Goal: Information Seeking & Learning: Learn about a topic

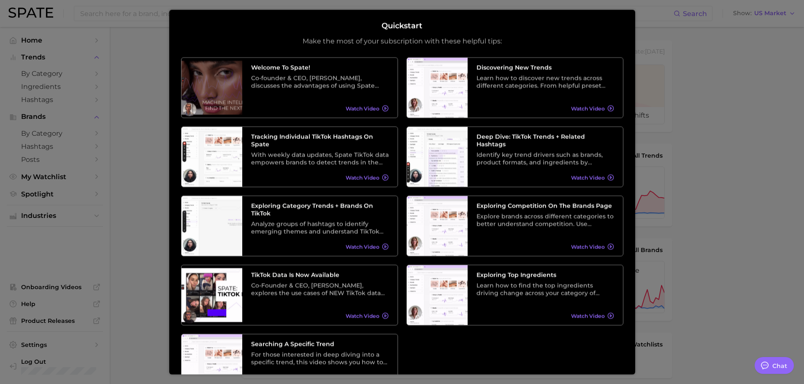
click at [736, 106] on div at bounding box center [402, 336] width 804 height 673
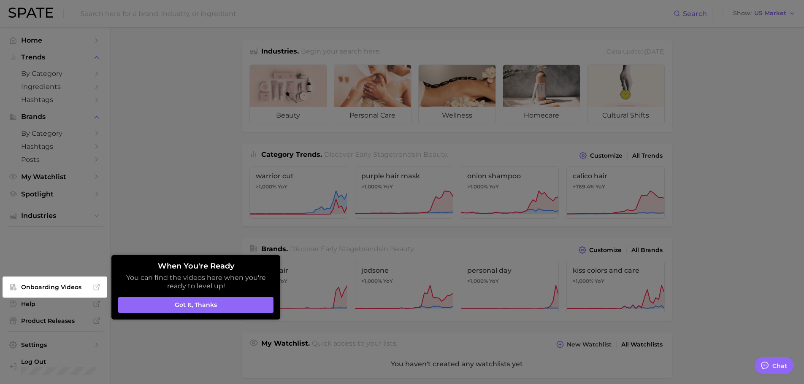
click at [659, 105] on div at bounding box center [402, 336] width 804 height 673
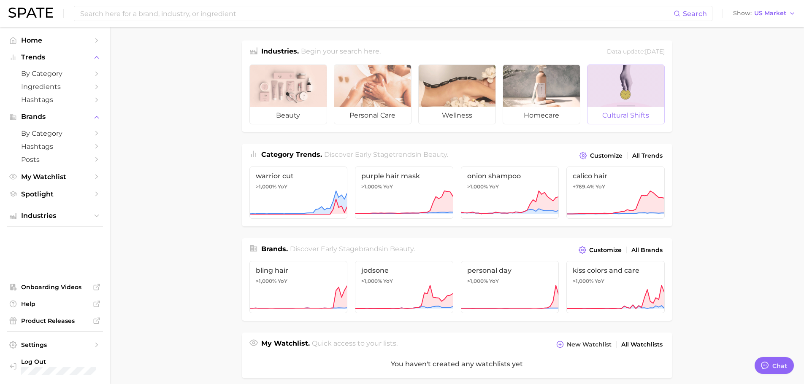
click at [642, 101] on div at bounding box center [625, 86] width 77 height 42
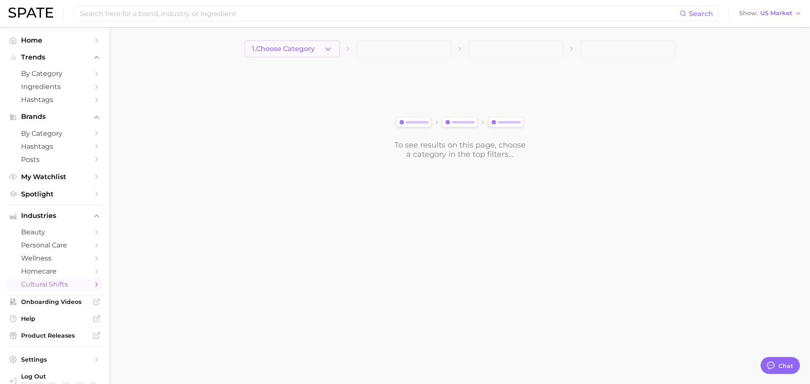
click at [323, 53] on button "1. Choose Category" at bounding box center [292, 48] width 95 height 17
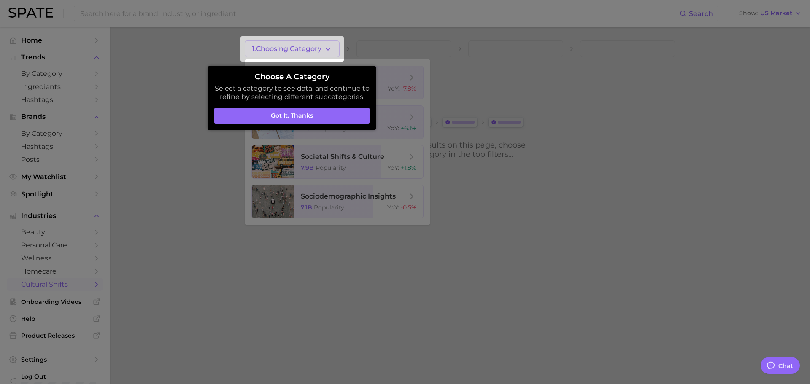
click at [333, 106] on aside "Choose a category Select a category to see data, and continue to refine by sele…" at bounding box center [292, 98] width 169 height 65
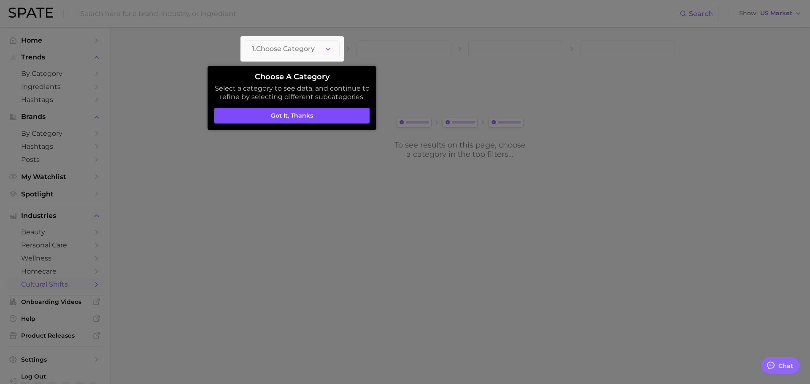
click at [332, 110] on button "Got it, thanks" at bounding box center [291, 116] width 155 height 16
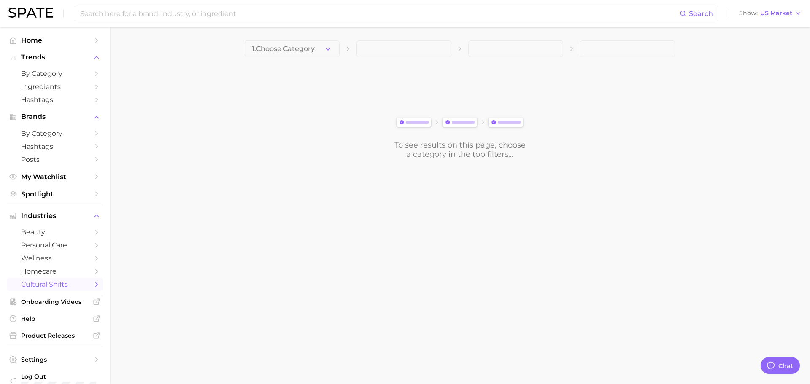
click at [320, 58] on div "1. Choose Category To see results on this page, choose a category in the top fi…" at bounding box center [460, 99] width 430 height 119
click at [321, 54] on button "1. Choose Category" at bounding box center [292, 48] width 95 height 17
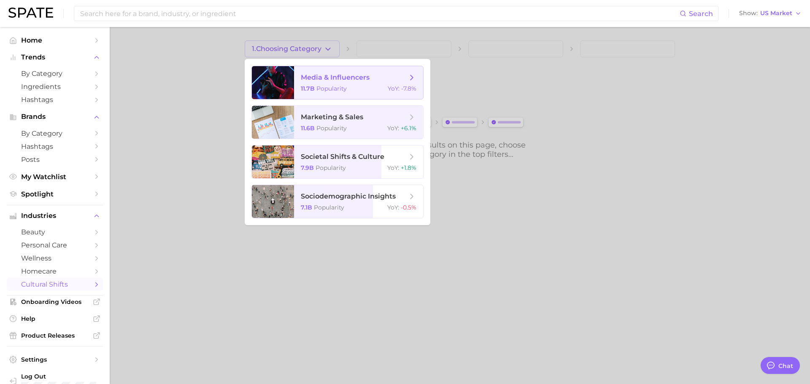
click at [361, 83] on span "media & influencers 11.7b Popularity YoY : -7.8%" at bounding box center [358, 82] width 129 height 33
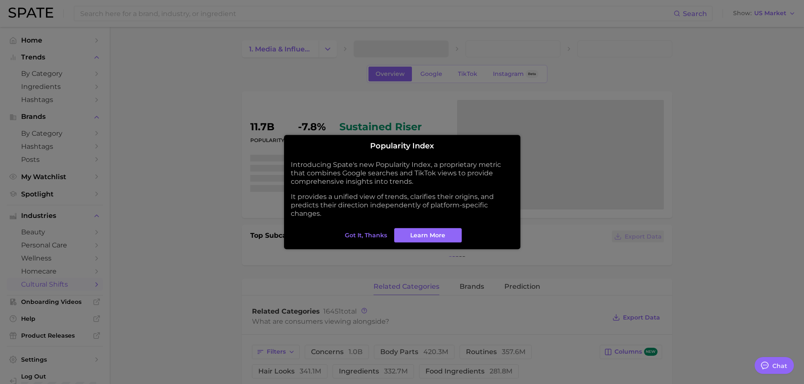
type textarea "x"
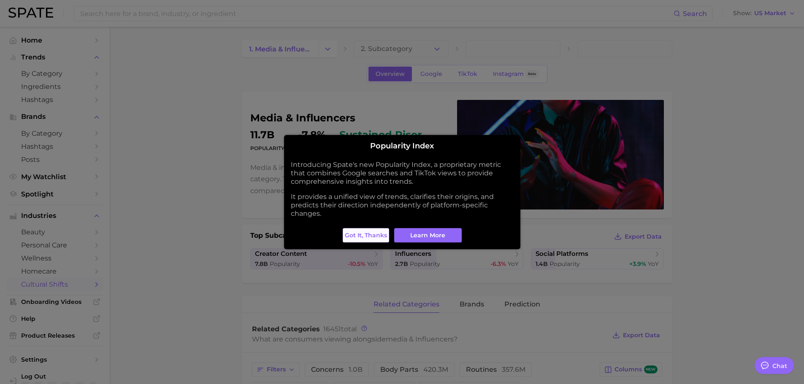
click at [385, 237] on span "Got it, thanks" at bounding box center [366, 235] width 42 height 7
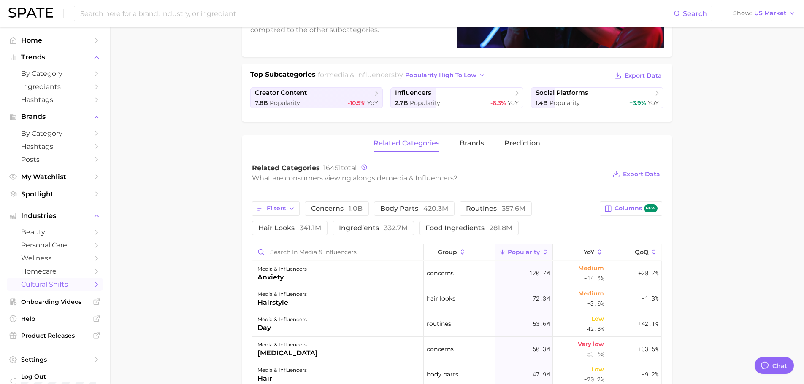
scroll to position [84, 0]
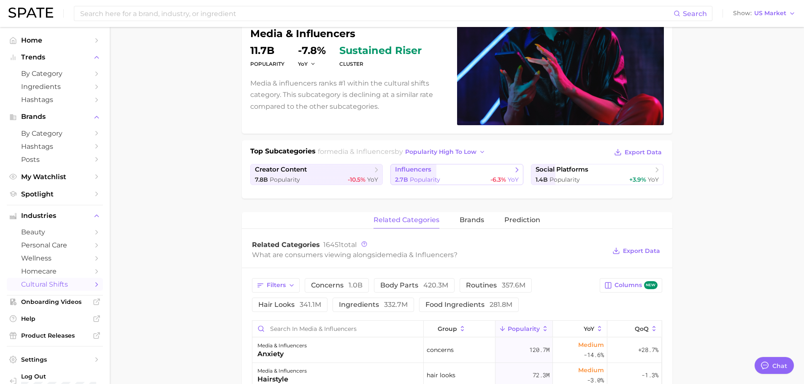
click at [419, 175] on link "influencers 2.7b Popularity -6.3% YoY" at bounding box center [456, 174] width 133 height 21
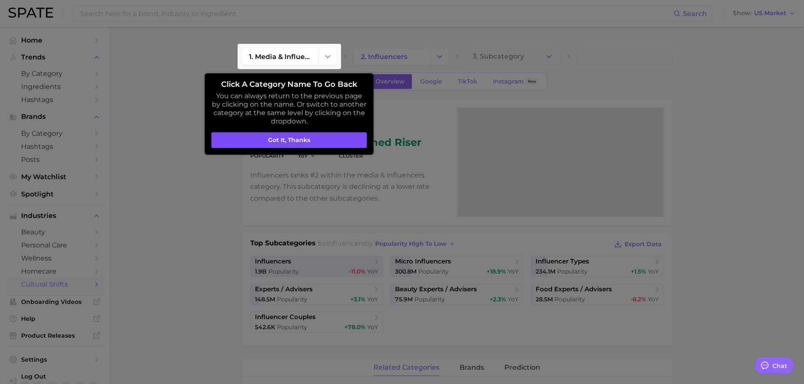
click at [321, 135] on button "Got it, thanks" at bounding box center [288, 140] width 155 height 16
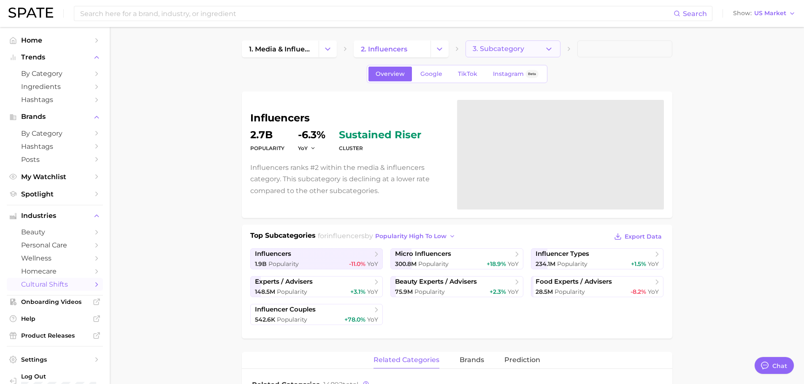
click at [542, 45] on button "3. Subcategory" at bounding box center [512, 48] width 95 height 17
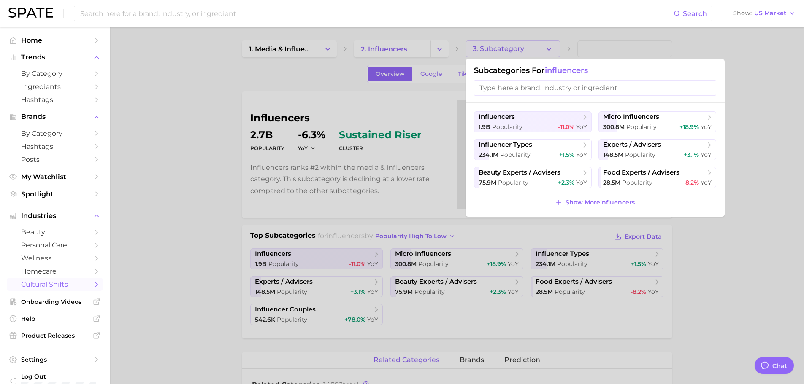
click at [572, 87] on input "search" at bounding box center [595, 88] width 242 height 16
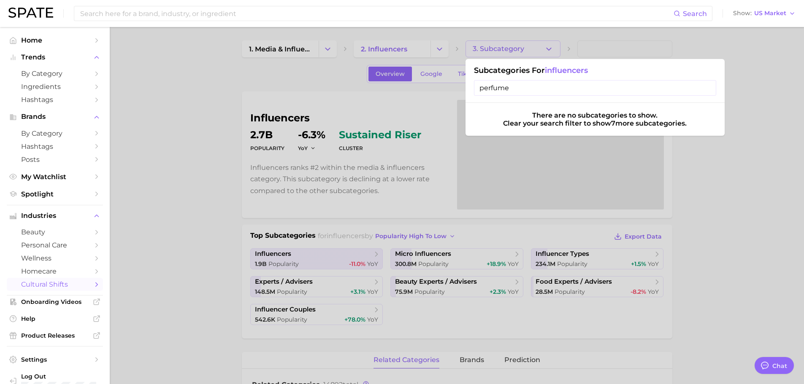
type input "perfume"
click at [121, 89] on div at bounding box center [402, 192] width 804 height 384
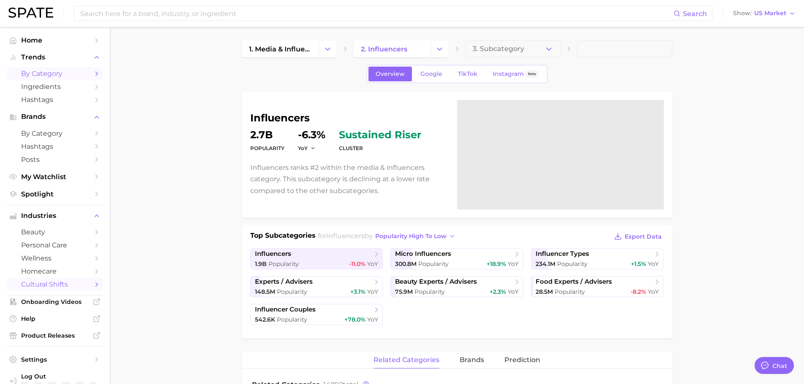
click at [78, 76] on span "by Category" at bounding box center [54, 74] width 67 height 8
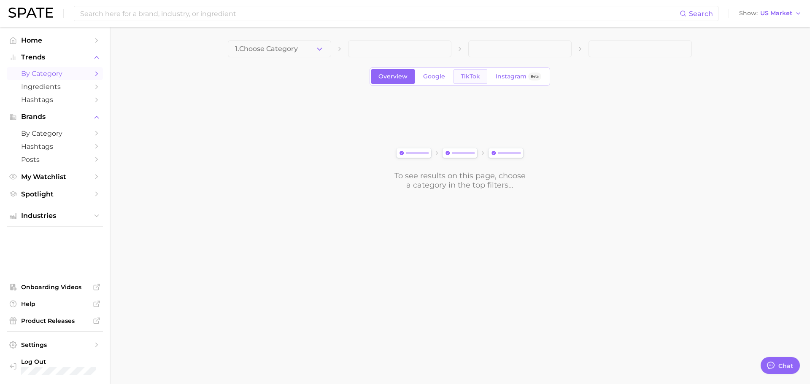
click at [476, 75] on span "TikTok" at bounding box center [470, 76] width 19 height 7
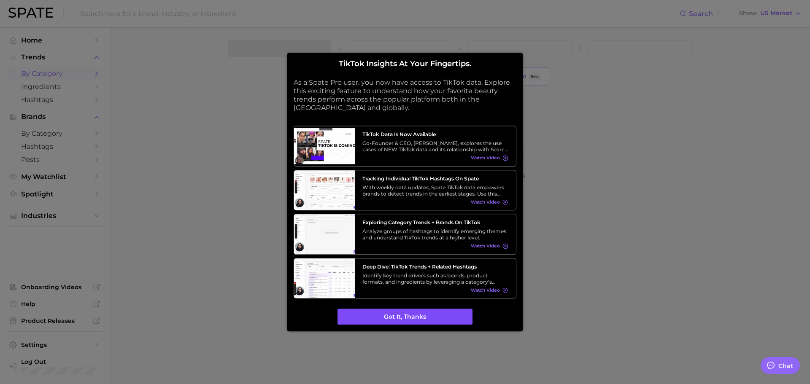
click at [425, 323] on button "Got it, thanks" at bounding box center [404, 317] width 135 height 16
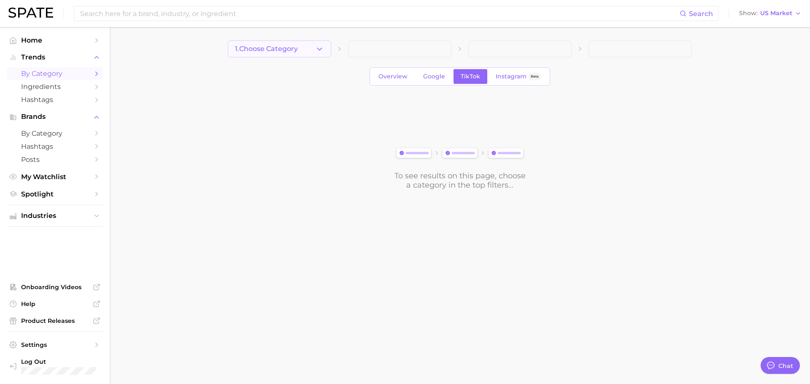
click at [310, 49] on button "1. Choose Category" at bounding box center [279, 48] width 103 height 17
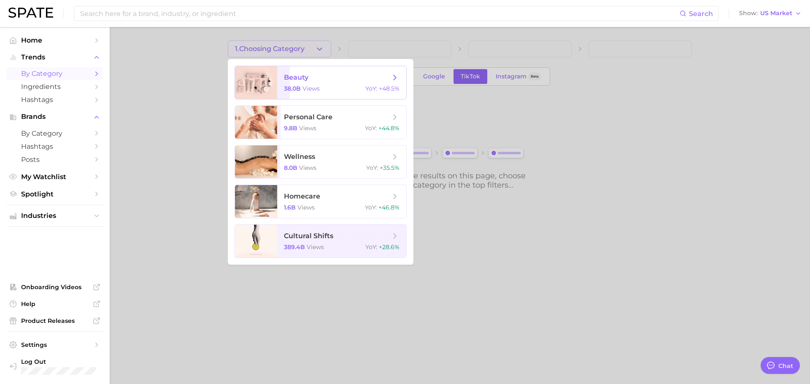
click at [316, 75] on span "beauty" at bounding box center [337, 77] width 106 height 9
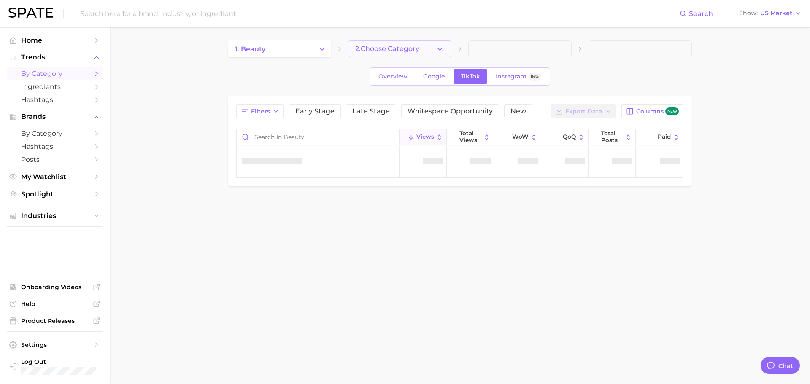
click at [432, 44] on button "2. Choose Category" at bounding box center [399, 48] width 103 height 17
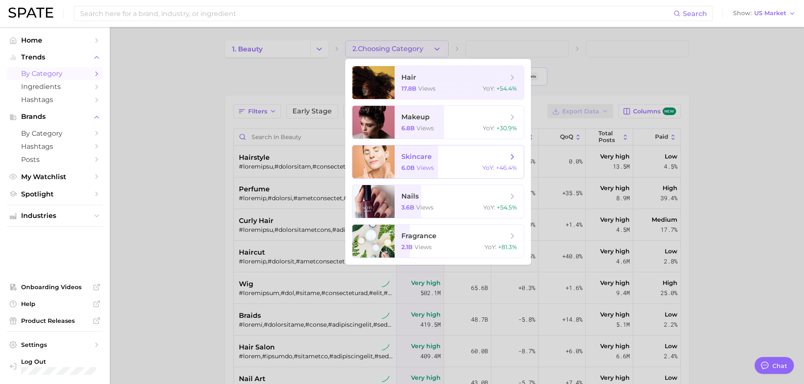
type textarea "x"
click at [442, 232] on span "fragrance" at bounding box center [454, 236] width 106 height 9
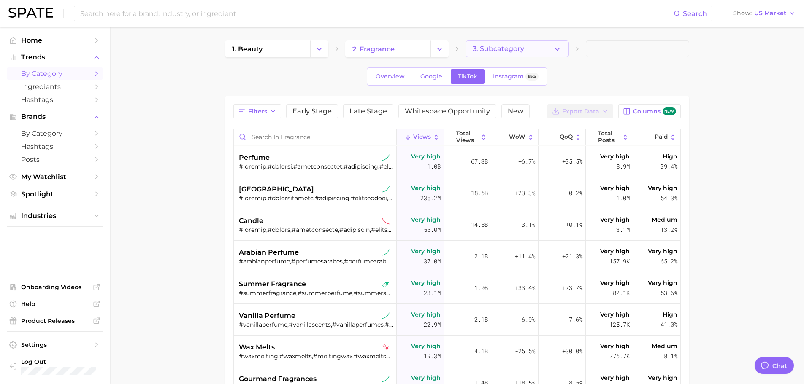
click at [551, 53] on button "3. Subcategory" at bounding box center [516, 48] width 103 height 17
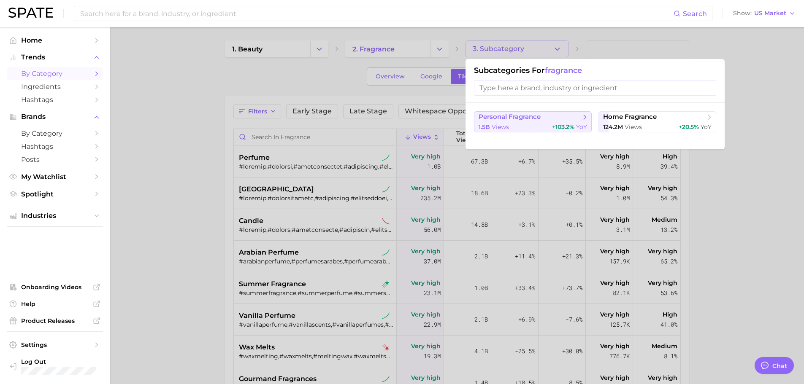
click at [553, 125] on span "+103.2%" at bounding box center [563, 127] width 22 height 8
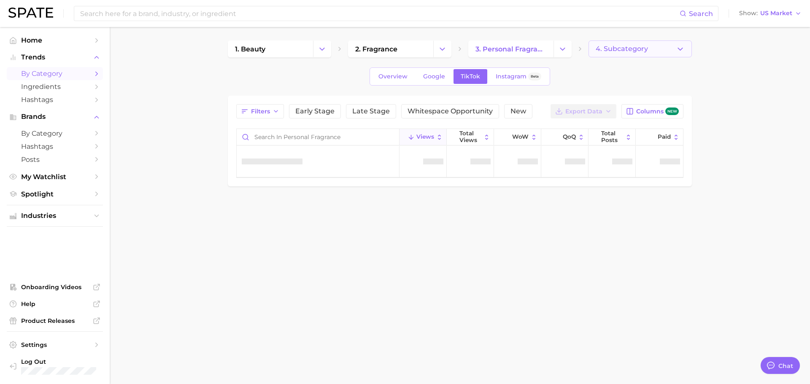
click at [656, 54] on button "4. Subcategory" at bounding box center [639, 48] width 103 height 17
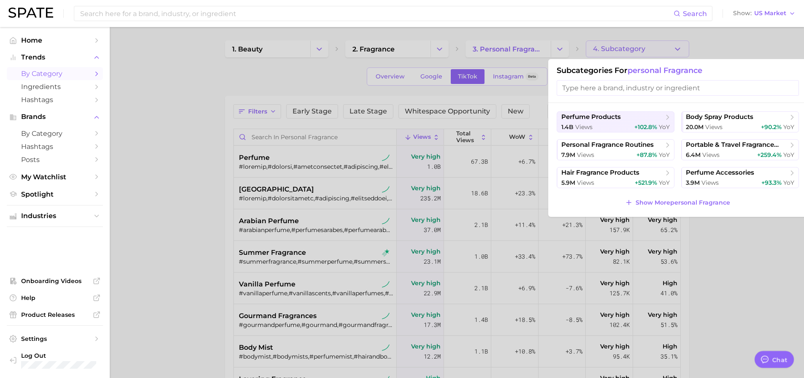
click at [750, 259] on div at bounding box center [402, 189] width 804 height 378
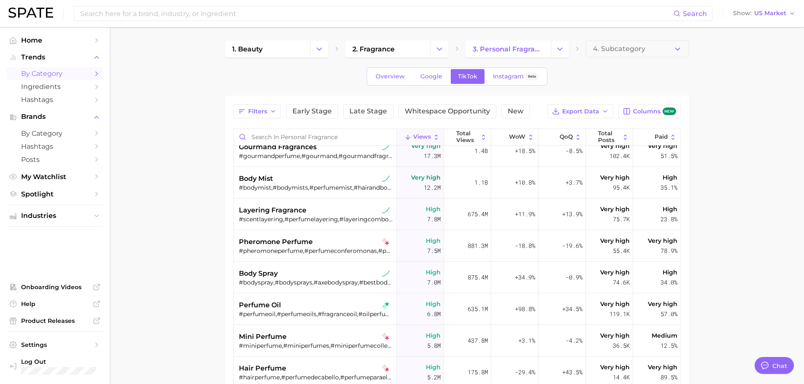
scroll to position [211, 0]
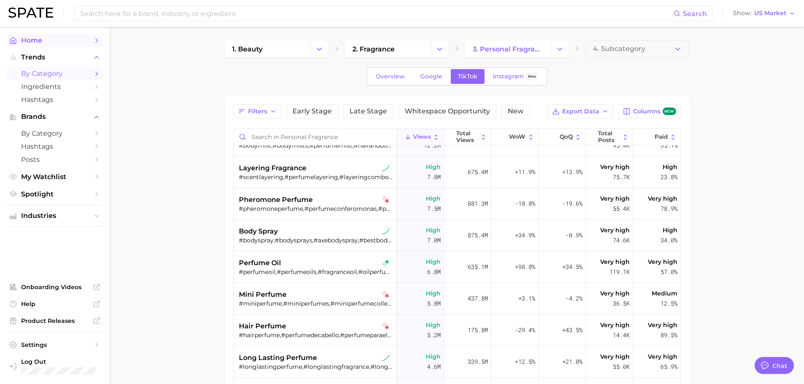
click at [51, 41] on span "Home" at bounding box center [54, 40] width 67 height 8
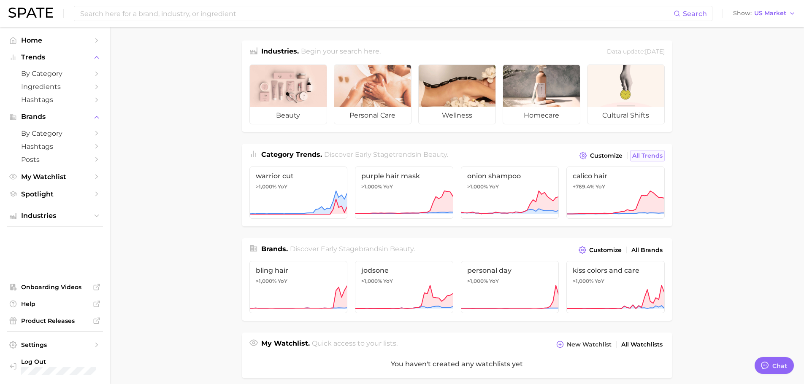
click at [638, 156] on span "All Trends" at bounding box center [647, 155] width 30 height 7
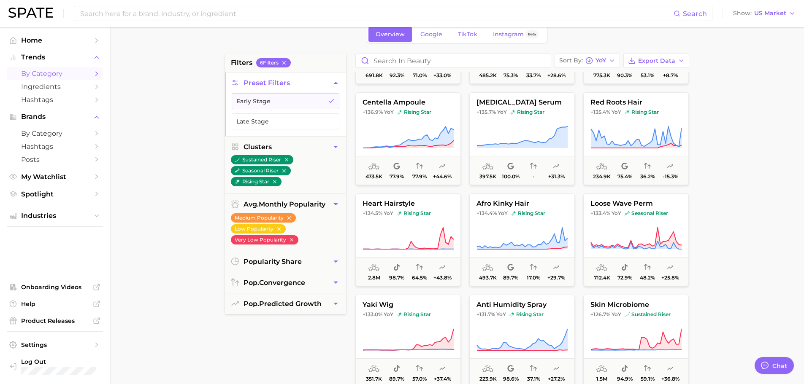
scroll to position [3290, 0]
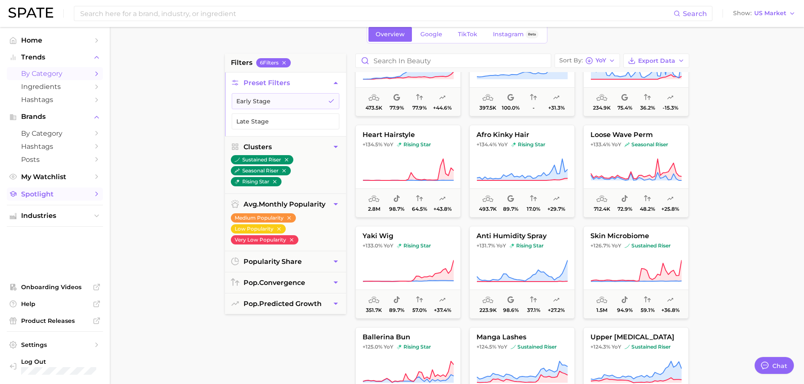
click at [66, 196] on span "Spotlight" at bounding box center [54, 194] width 67 height 8
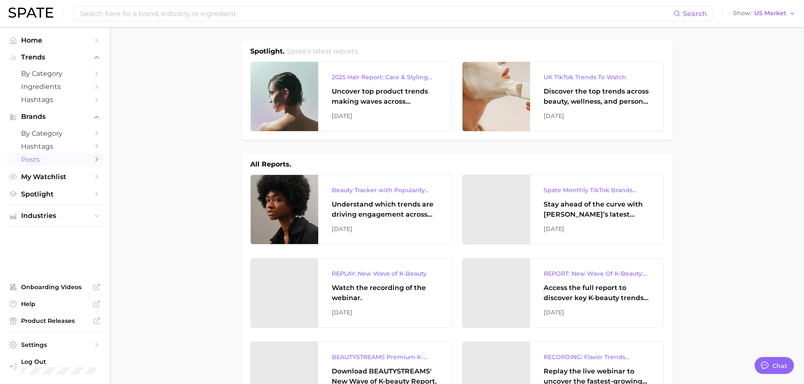
click at [67, 163] on span "Posts" at bounding box center [54, 160] width 67 height 8
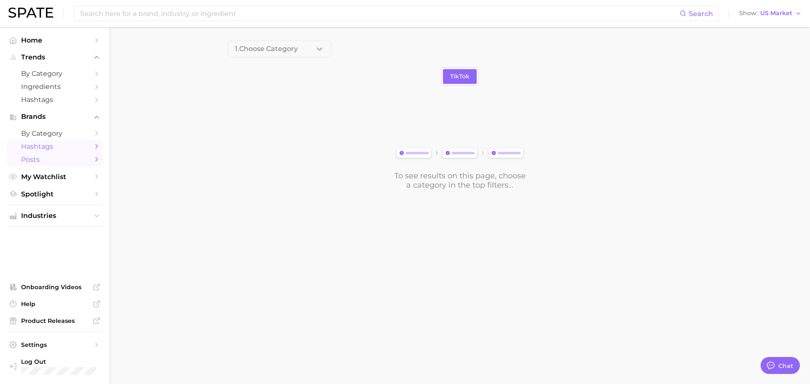
click at [80, 150] on span "Hashtags" at bounding box center [54, 147] width 67 height 8
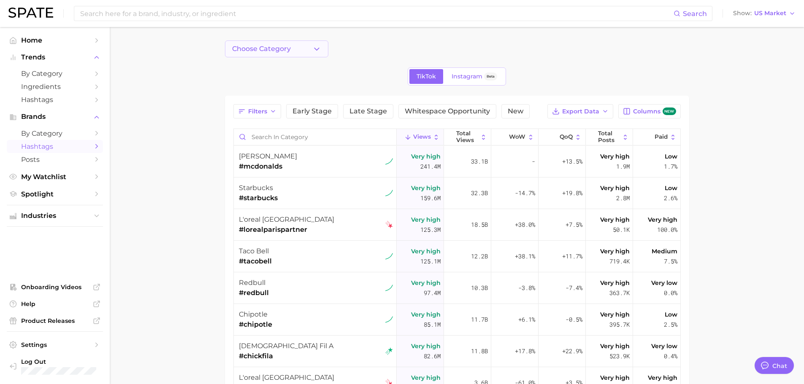
click at [298, 51] on button "Choose Category" at bounding box center [276, 48] width 103 height 17
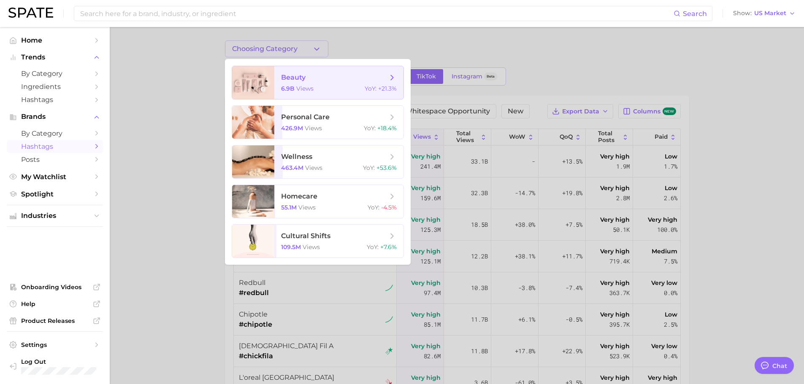
click at [358, 77] on span "beauty" at bounding box center [334, 77] width 106 height 9
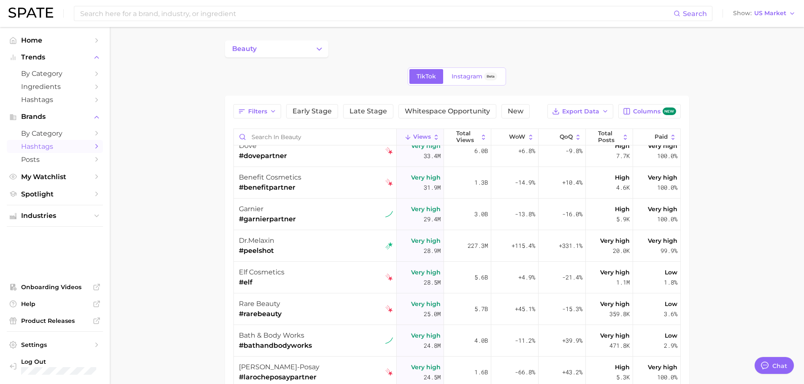
scroll to position [464, 0]
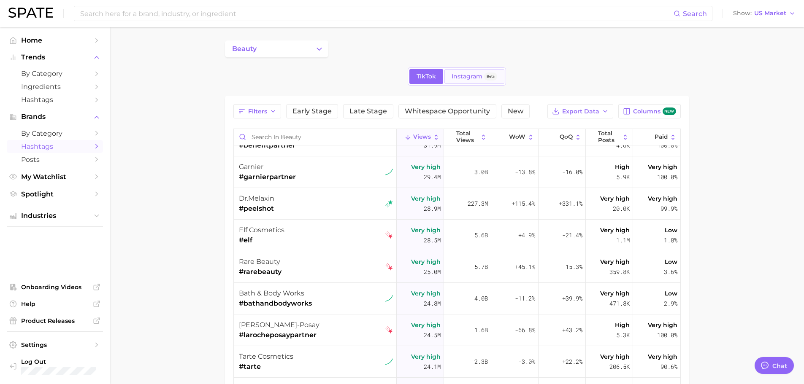
click at [472, 77] on span "Instagram" at bounding box center [466, 76] width 31 height 7
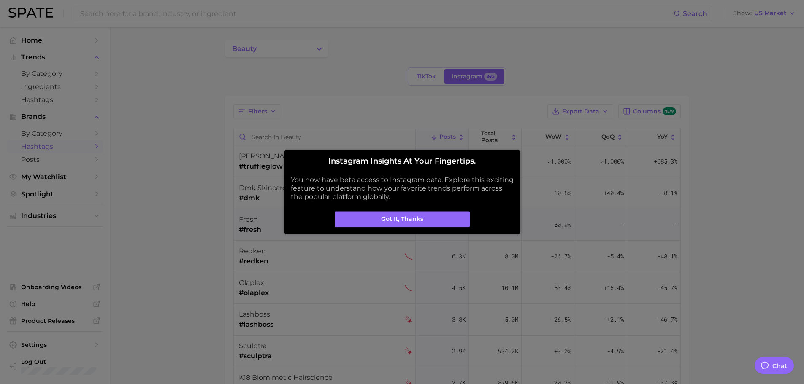
click at [405, 217] on button "Got it, thanks" at bounding box center [402, 219] width 135 height 16
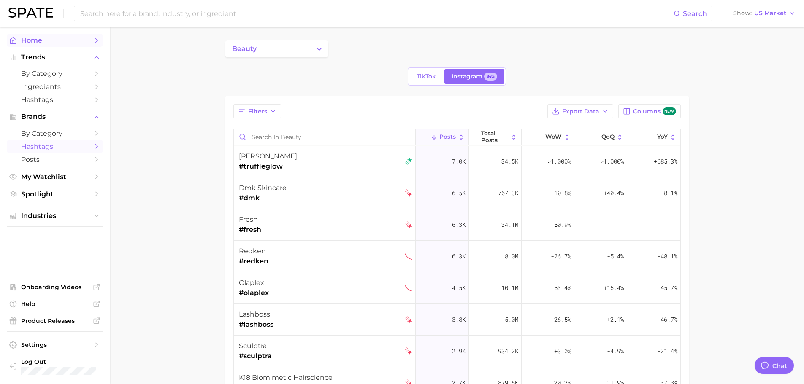
click at [64, 40] on span "Home" at bounding box center [54, 40] width 67 height 8
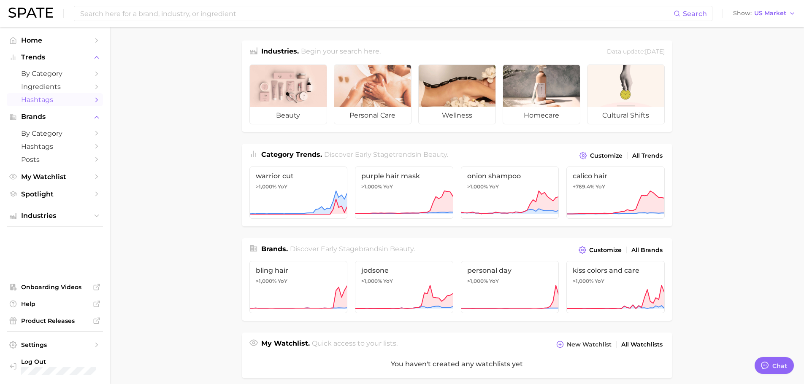
click at [59, 98] on span "Hashtags" at bounding box center [54, 100] width 67 height 8
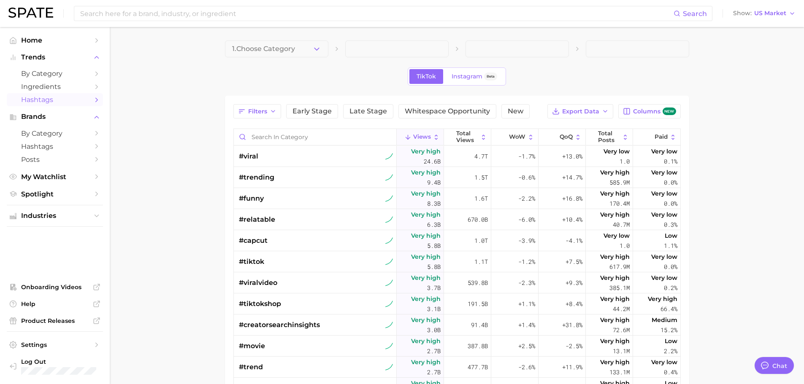
click at [292, 49] on span "1. Choose Category" at bounding box center [263, 49] width 63 height 8
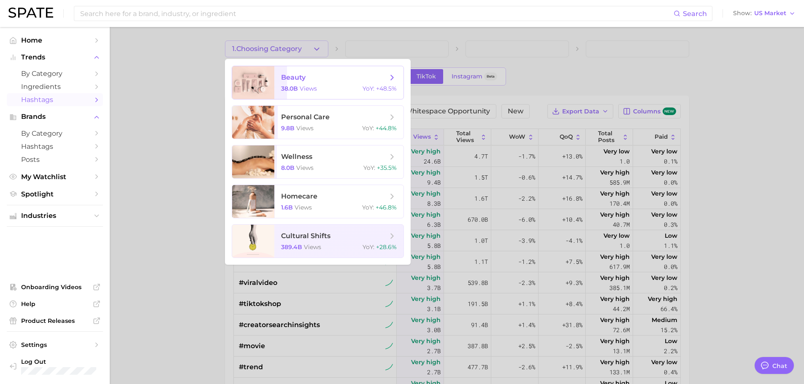
click at [312, 90] on span "views" at bounding box center [308, 89] width 17 height 8
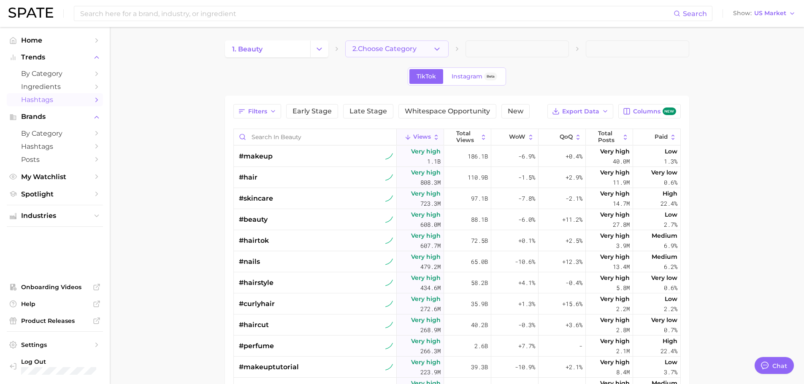
click at [410, 55] on button "2. Choose Category" at bounding box center [396, 48] width 103 height 17
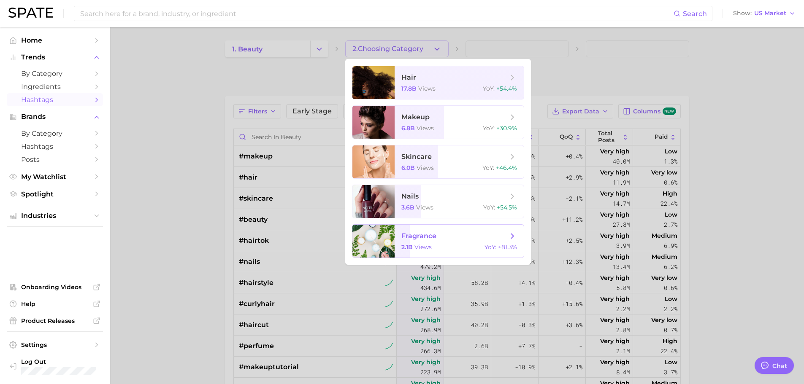
click at [431, 246] on span "views" at bounding box center [422, 247] width 17 height 8
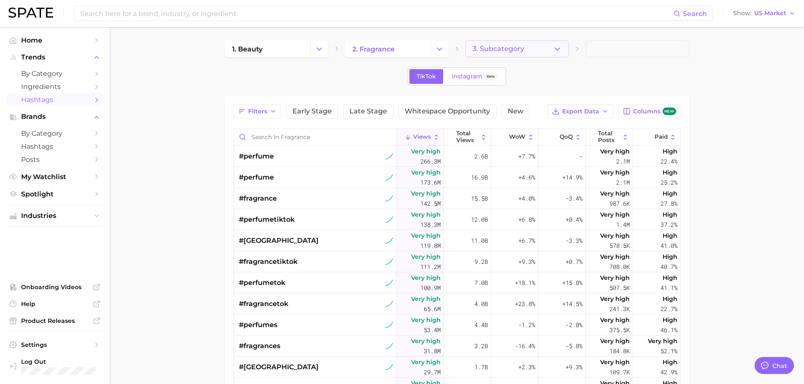
click at [542, 53] on button "3. Subcategory" at bounding box center [516, 48] width 103 height 17
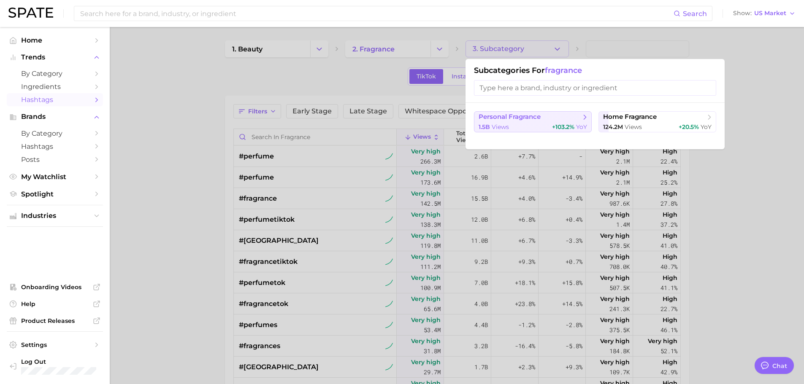
click at [530, 114] on span "personal fragrance" at bounding box center [509, 117] width 62 height 8
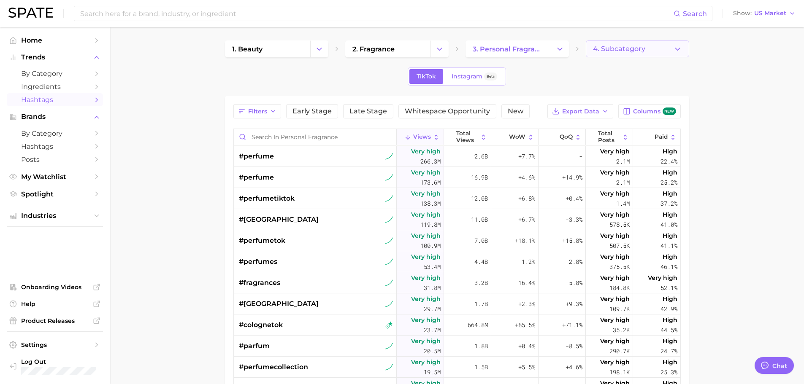
click at [642, 54] on button "4. Subcategory" at bounding box center [637, 48] width 103 height 17
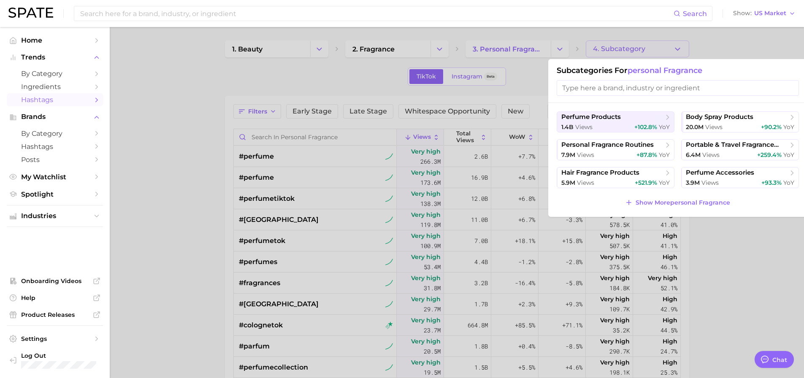
click at [761, 42] on div at bounding box center [402, 189] width 804 height 378
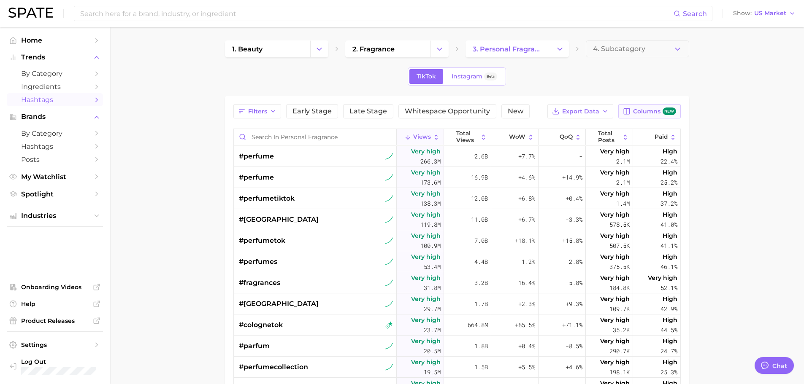
click at [652, 118] on button "Columns new" at bounding box center [649, 111] width 62 height 14
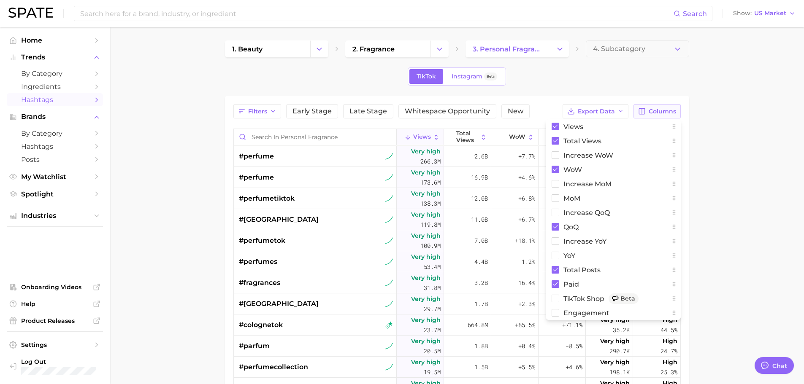
click at [656, 109] on span "Columns" at bounding box center [661, 111] width 27 height 7
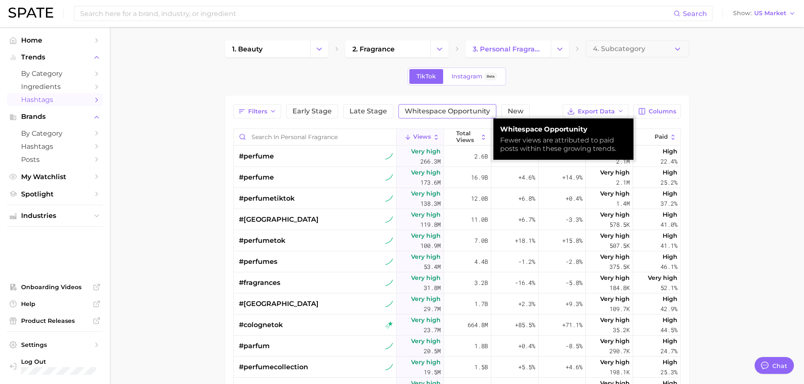
click at [441, 113] on span "Whitespace Opportunity" at bounding box center [447, 111] width 85 height 7
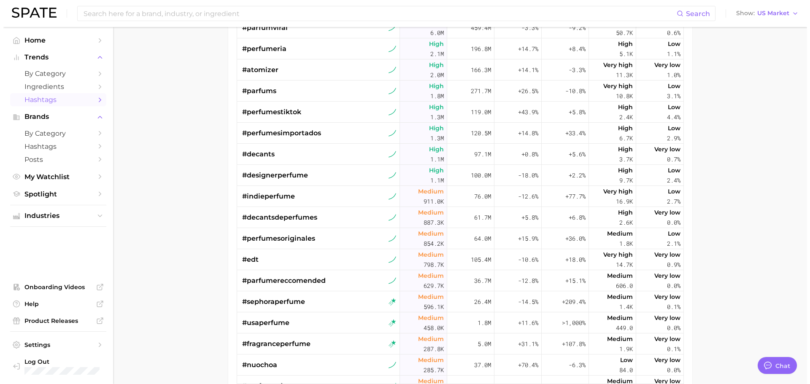
scroll to position [84, 0]
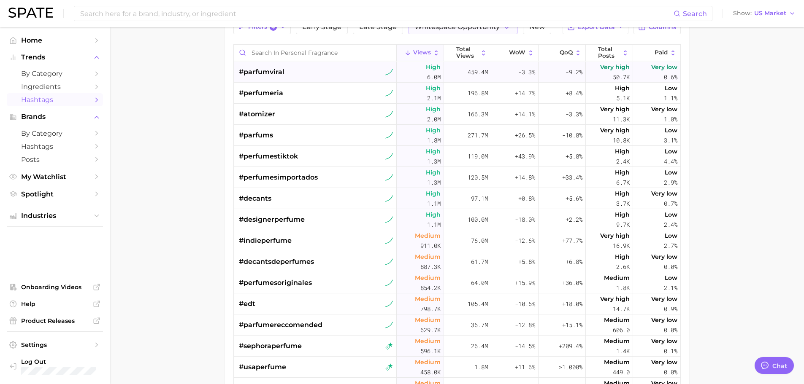
click at [281, 73] on span "#parfumviral" at bounding box center [262, 72] width 46 height 10
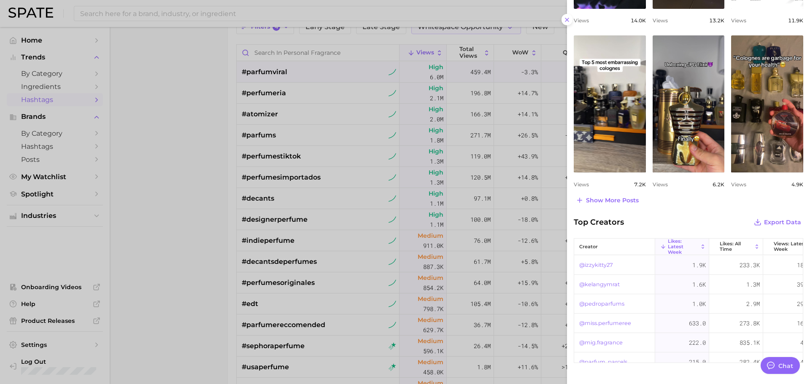
scroll to position [382, 0]
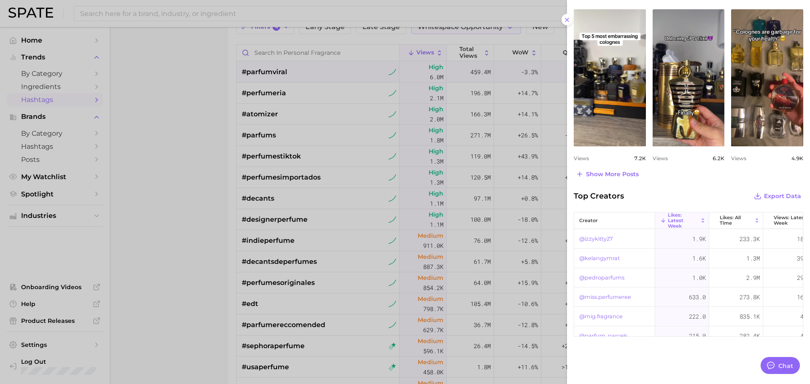
click at [602, 256] on link "@kelangymrat" at bounding box center [599, 259] width 40 height 10
click at [618, 275] on link "@pedroparfums" at bounding box center [601, 278] width 45 height 10
click at [613, 297] on link "@miss.perfumeree" at bounding box center [605, 297] width 52 height 10
click at [397, 168] on div at bounding box center [405, 192] width 810 height 384
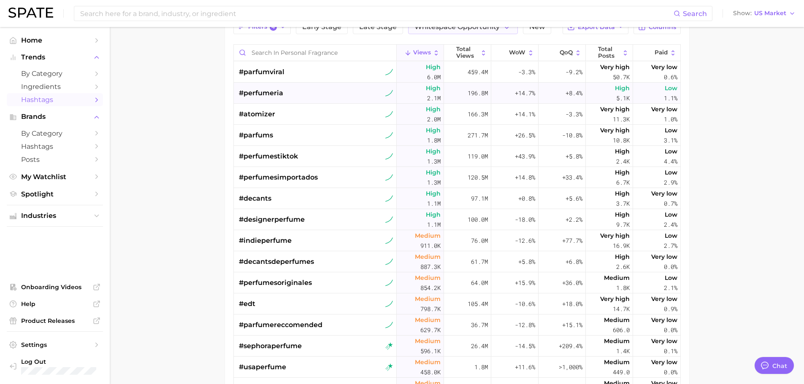
click at [281, 98] on div "#perfumeria" at bounding box center [261, 93] width 44 height 21
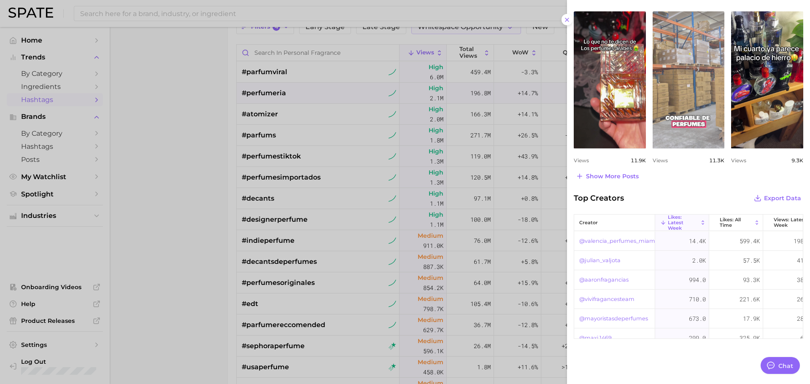
scroll to position [391, 0]
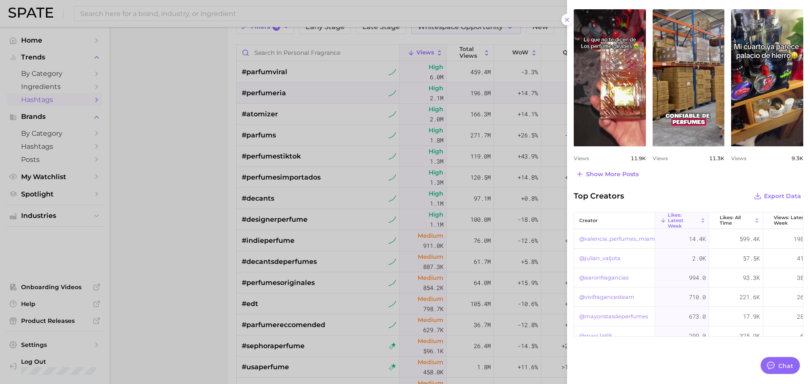
click at [340, 233] on div at bounding box center [405, 192] width 810 height 384
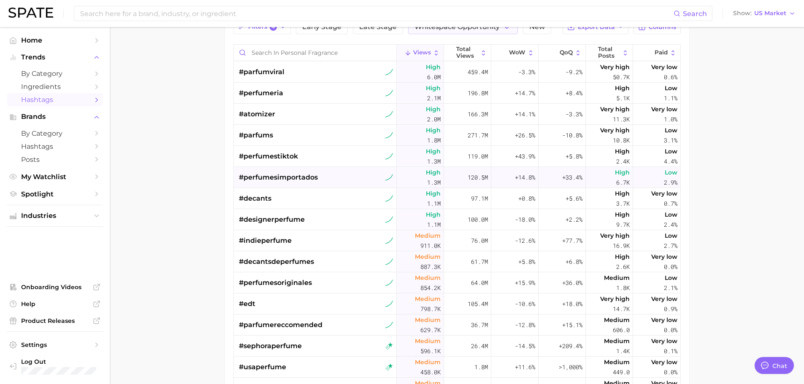
click at [316, 178] on span "#perfumesimportados" at bounding box center [278, 178] width 79 height 10
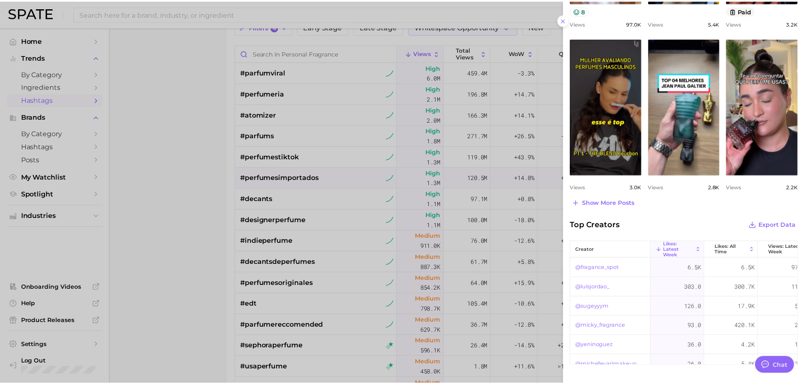
scroll to position [349, 0]
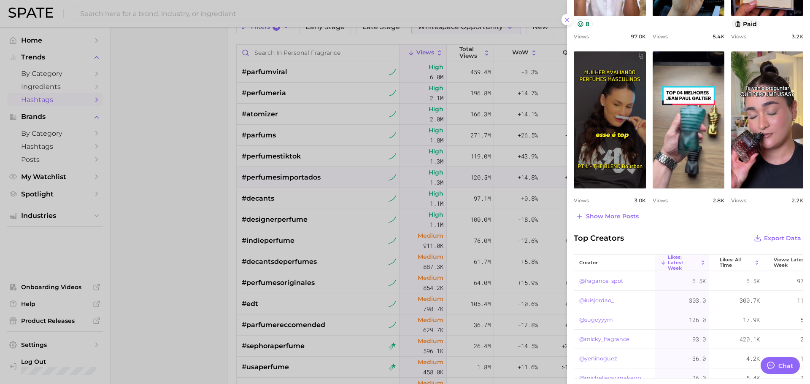
click at [502, 180] on div at bounding box center [405, 192] width 810 height 384
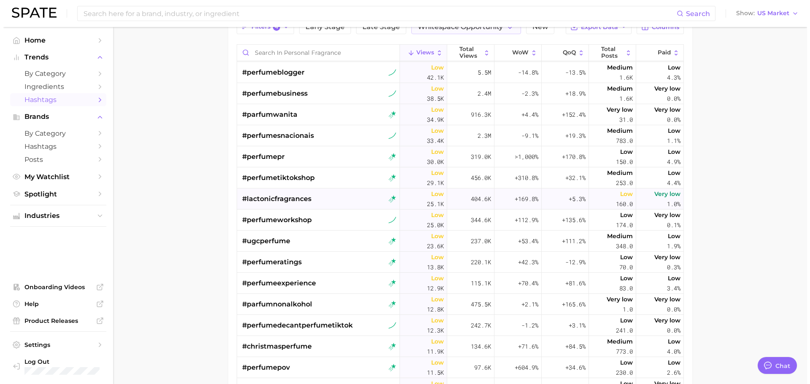
scroll to position [633, 0]
click at [265, 157] on span "#perfumepr" at bounding box center [260, 156] width 43 height 10
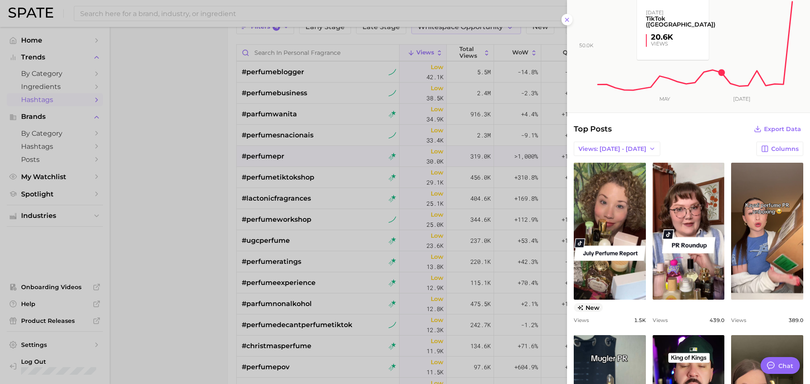
scroll to position [169, 0]
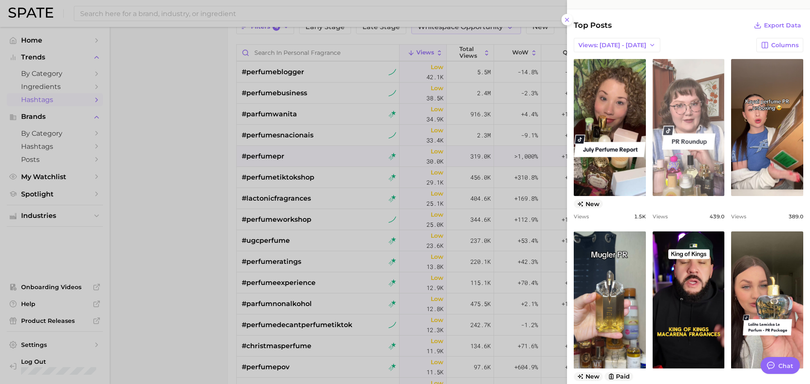
click at [679, 187] on link "view post on TikTok" at bounding box center [689, 127] width 72 height 137
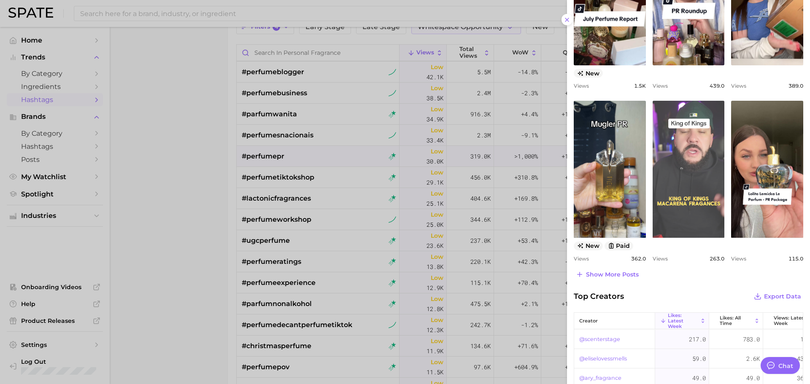
scroll to position [380, 0]
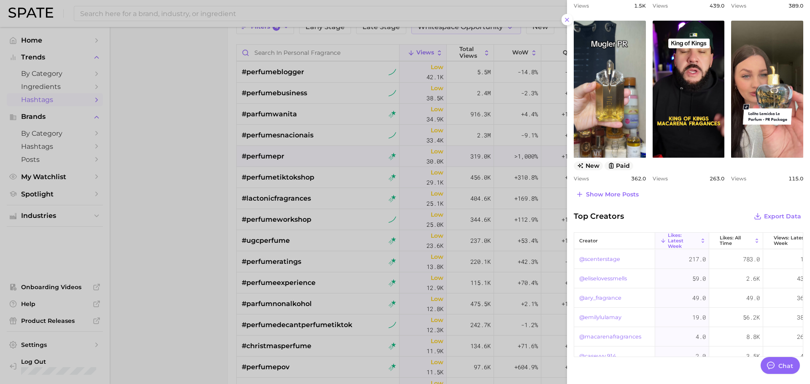
click at [608, 256] on link "@scenterstage" at bounding box center [599, 259] width 41 height 10
click at [619, 289] on link "@nearlynoseblind" at bounding box center [603, 288] width 49 height 10
click at [597, 260] on div "@macarenafragrances" at bounding box center [614, 252] width 81 height 19
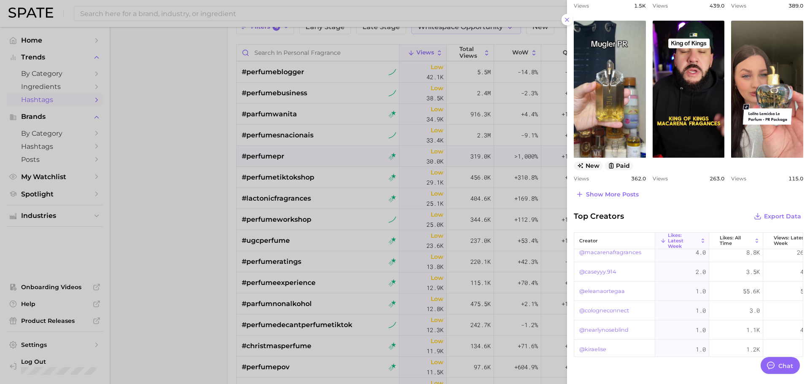
click at [597, 270] on link "@caseyyy.914" at bounding box center [597, 272] width 37 height 10
click at [614, 280] on link "@eliselovessmells" at bounding box center [603, 279] width 48 height 10
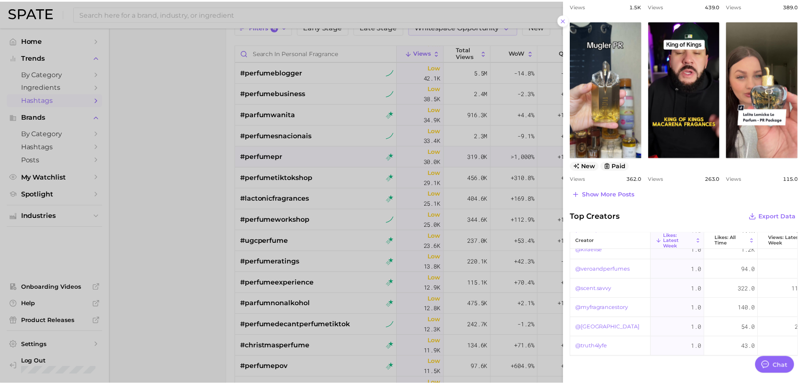
scroll to position [190, 0]
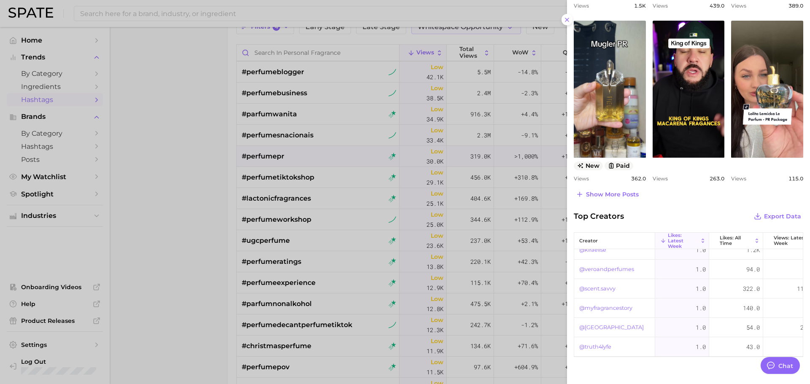
click at [285, 295] on div at bounding box center [405, 192] width 810 height 384
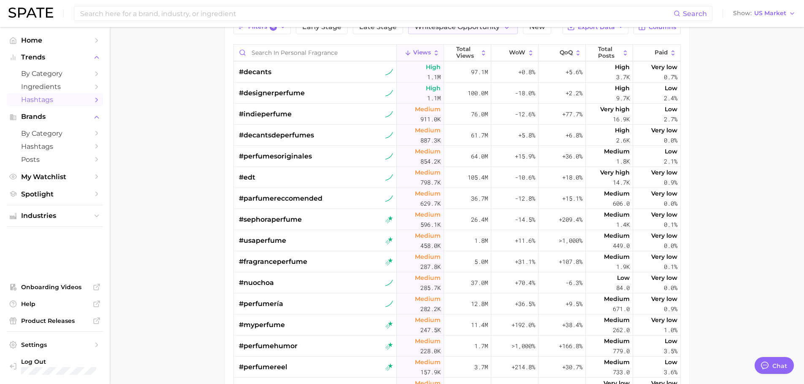
scroll to position [0, 0]
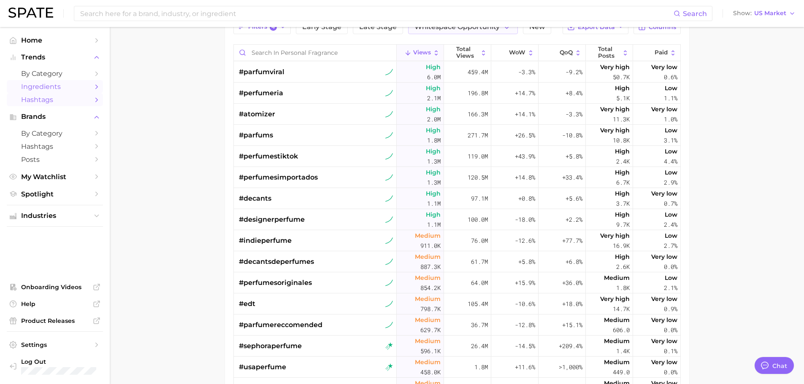
click at [62, 86] on span "Ingredients" at bounding box center [54, 87] width 67 height 8
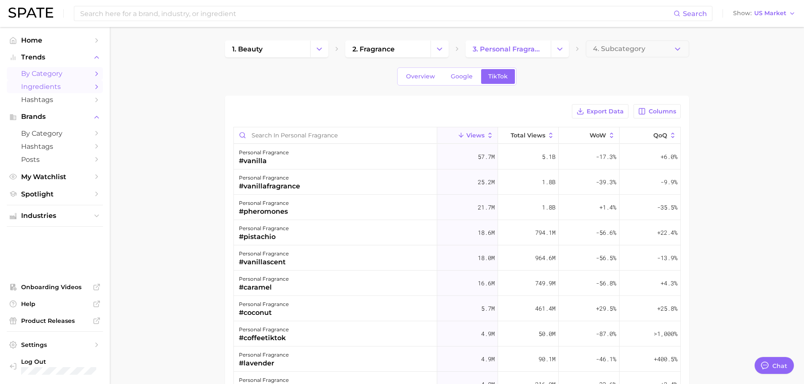
click at [68, 71] on span "by Category" at bounding box center [54, 74] width 67 height 8
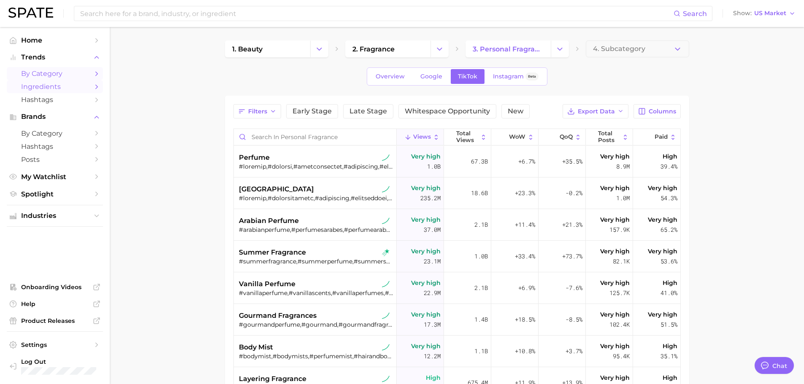
click at [67, 81] on link "Ingredients" at bounding box center [55, 86] width 96 height 13
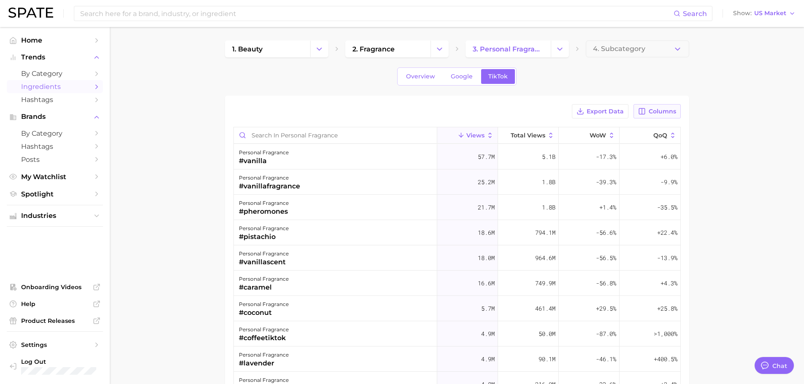
click at [665, 113] on span "Columns" at bounding box center [661, 111] width 27 height 7
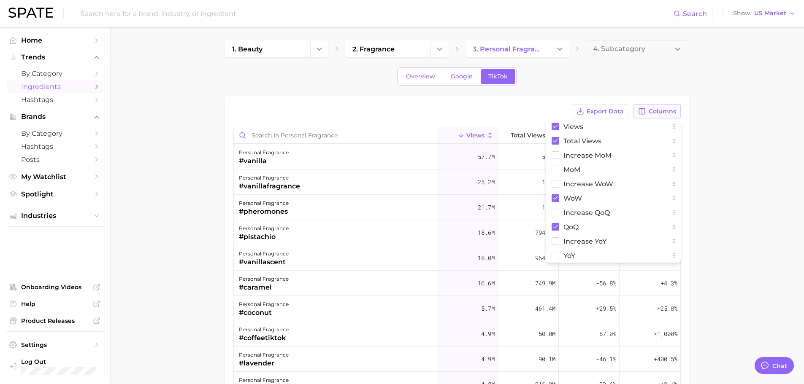
click at [665, 113] on span "Columns" at bounding box center [661, 111] width 27 height 7
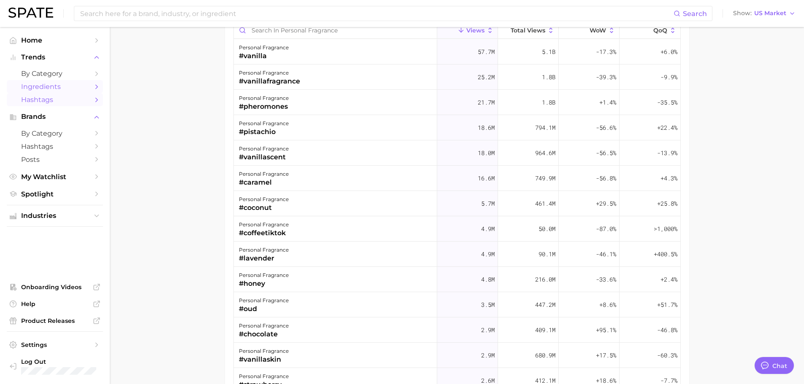
scroll to position [127, 0]
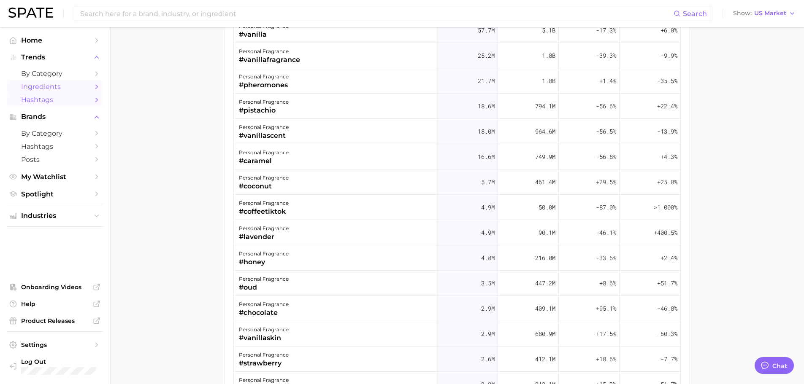
click at [24, 100] on span "Hashtags" at bounding box center [54, 100] width 67 height 8
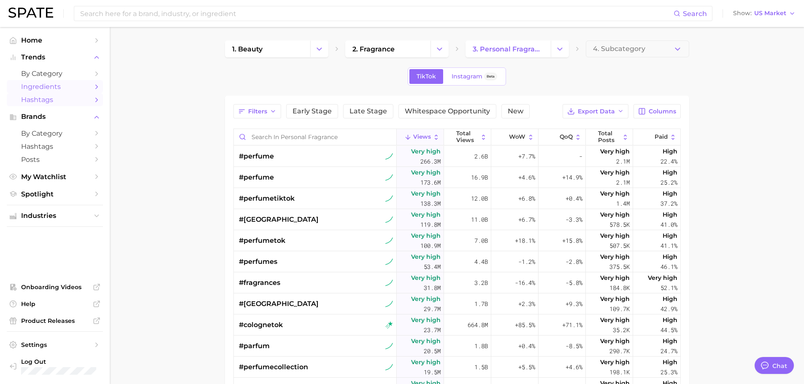
click at [62, 85] on span "Ingredients" at bounding box center [54, 87] width 67 height 8
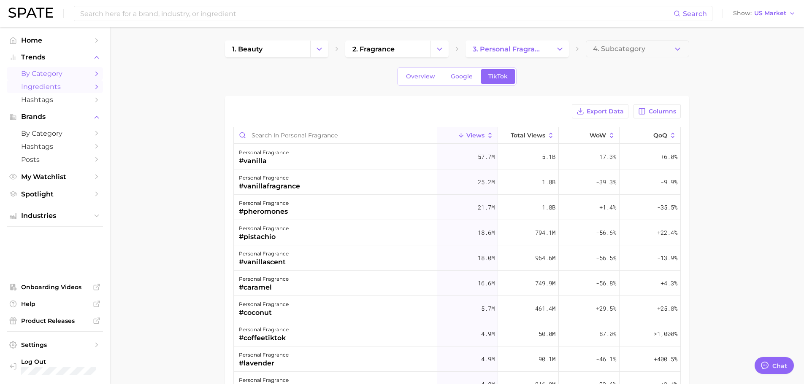
click at [65, 69] on link "by Category" at bounding box center [55, 73] width 96 height 13
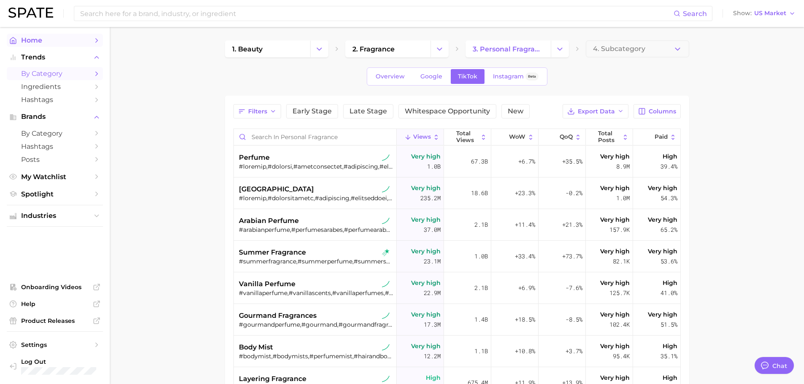
click at [49, 35] on link "Home" at bounding box center [55, 40] width 96 height 13
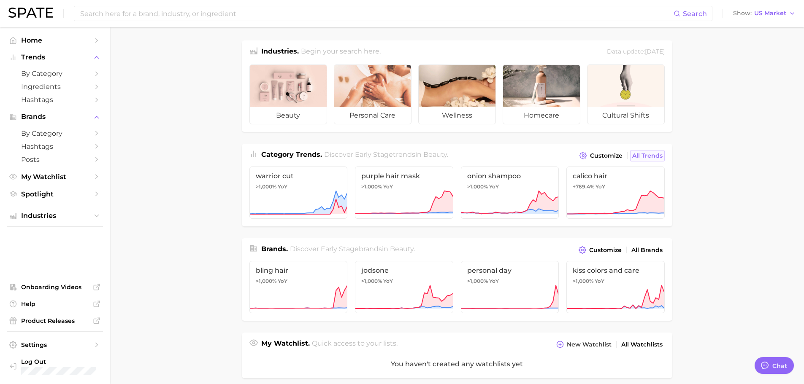
click at [655, 156] on span "All Trends" at bounding box center [647, 155] width 30 height 7
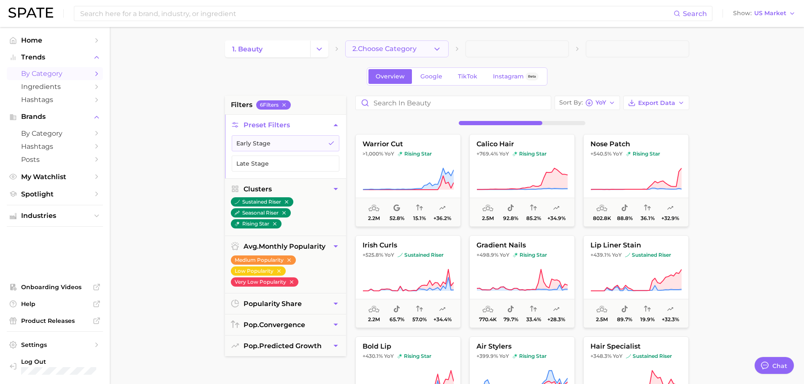
click at [415, 49] on span "2. Choose Category" at bounding box center [384, 49] width 64 height 8
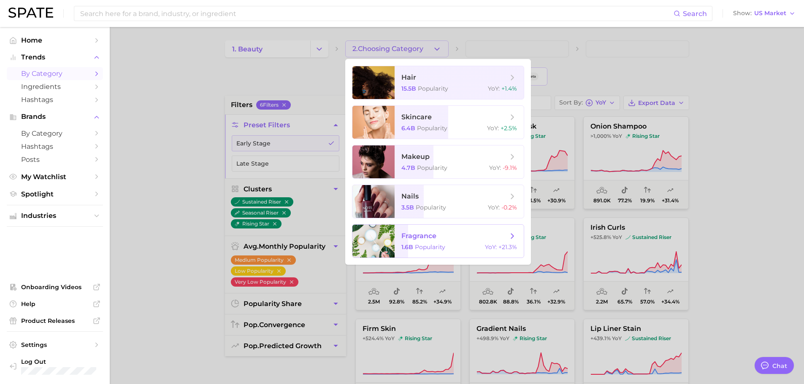
click at [436, 234] on span "fragrance" at bounding box center [454, 236] width 106 height 9
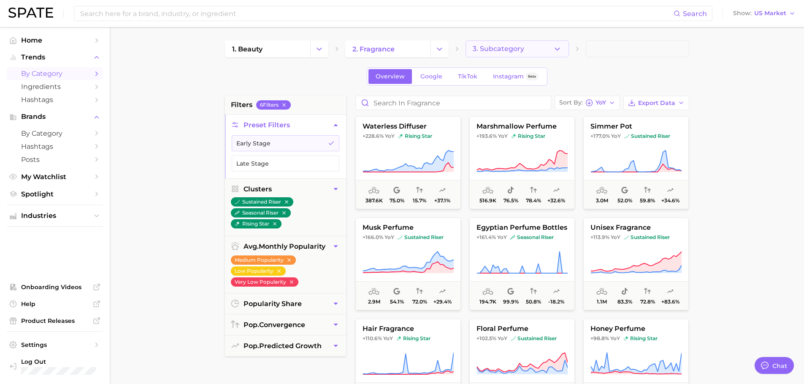
click at [545, 43] on button "3. Subcategory" at bounding box center [516, 48] width 103 height 17
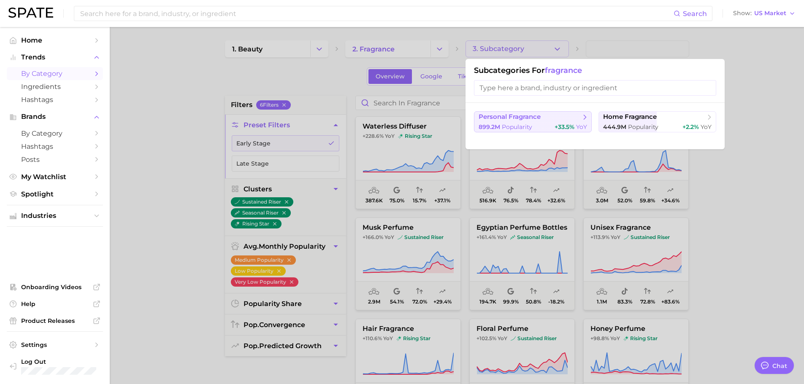
click at [532, 115] on span "personal fragrance" at bounding box center [509, 117] width 62 height 8
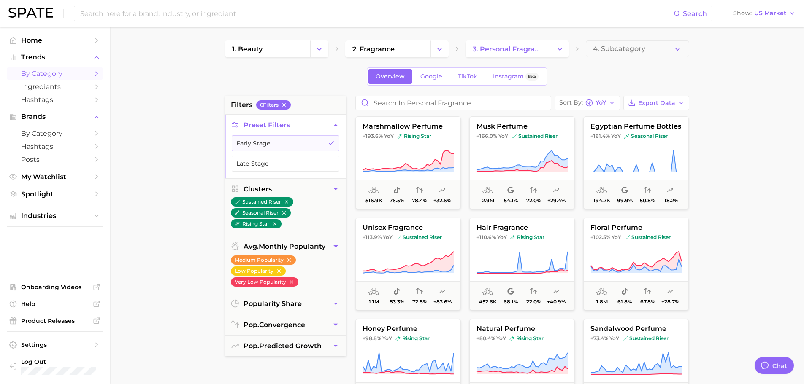
click at [89, 68] on link "by Category" at bounding box center [55, 73] width 96 height 13
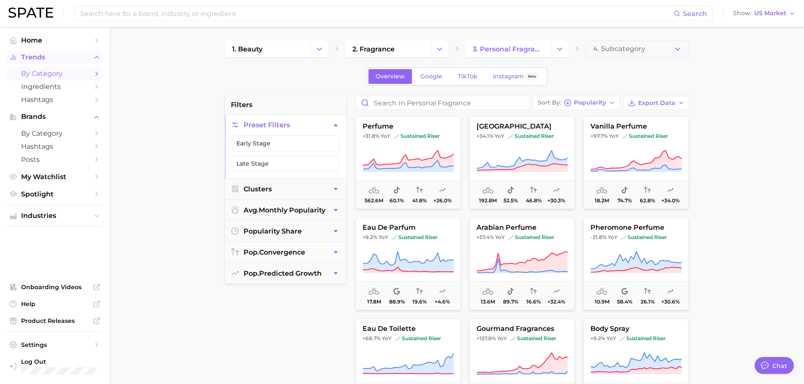
click at [78, 54] on span "Trends" at bounding box center [54, 58] width 67 height 8
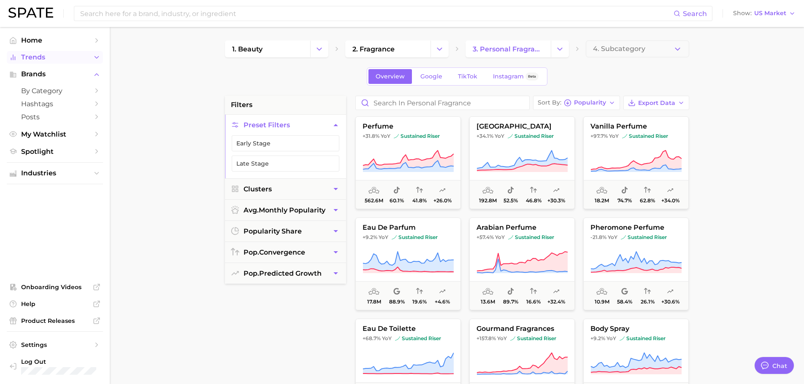
click at [75, 55] on span "Trends" at bounding box center [54, 58] width 67 height 8
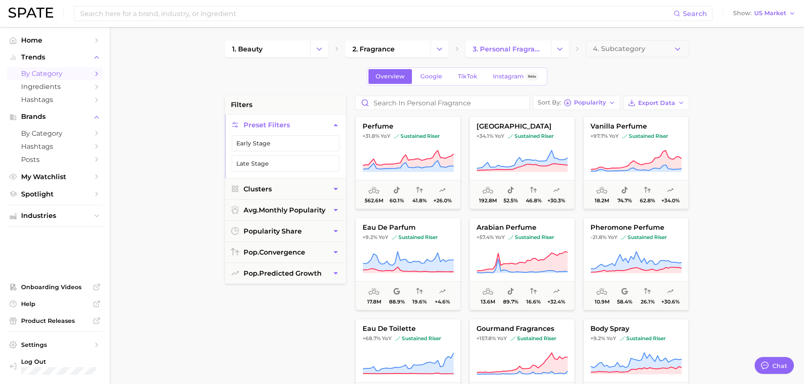
click at [49, 66] on li "Trends by Category Ingredients Hashtags" at bounding box center [55, 78] width 96 height 55
click at [46, 45] on link "Home" at bounding box center [55, 40] width 96 height 13
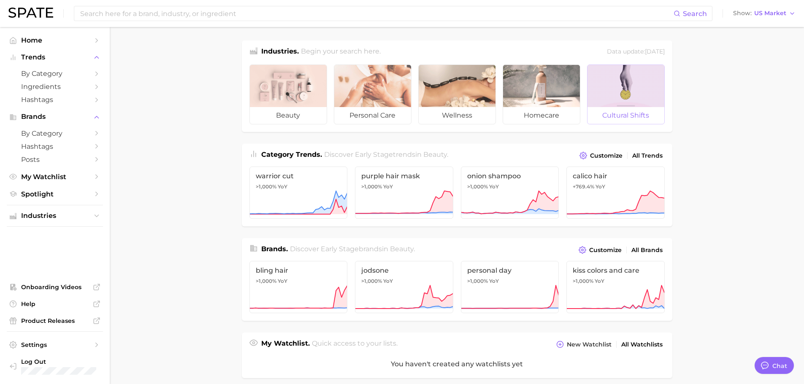
click at [610, 112] on span "cultural shifts" at bounding box center [625, 115] width 77 height 17
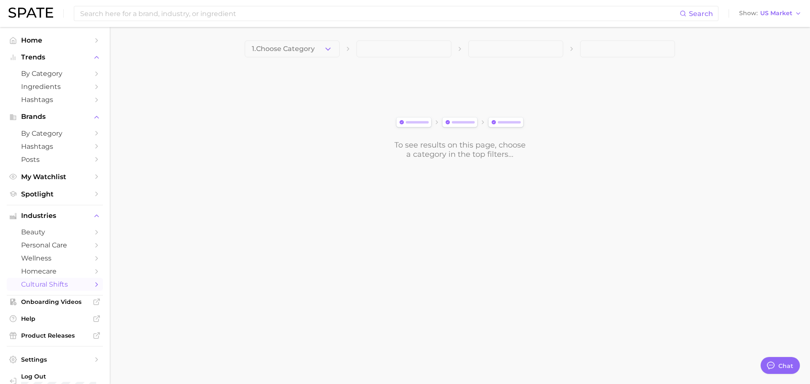
click at [321, 57] on div "1. Choose Category To see results on this page, choose a category in the top fi…" at bounding box center [460, 99] width 430 height 119
click at [321, 54] on button "1. Choose Category" at bounding box center [292, 48] width 95 height 17
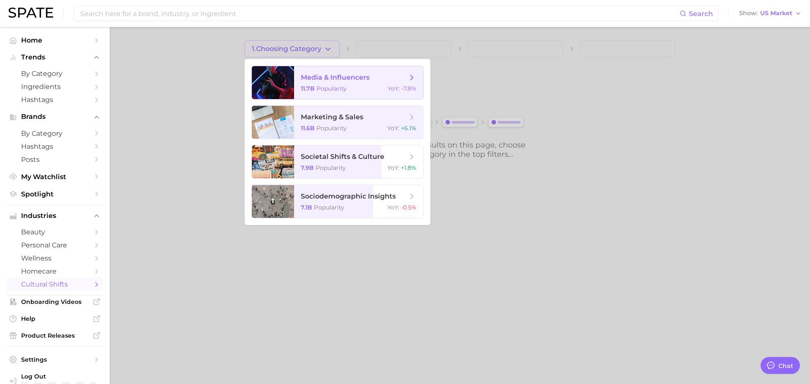
click at [373, 81] on span "media & influencers" at bounding box center [354, 77] width 106 height 9
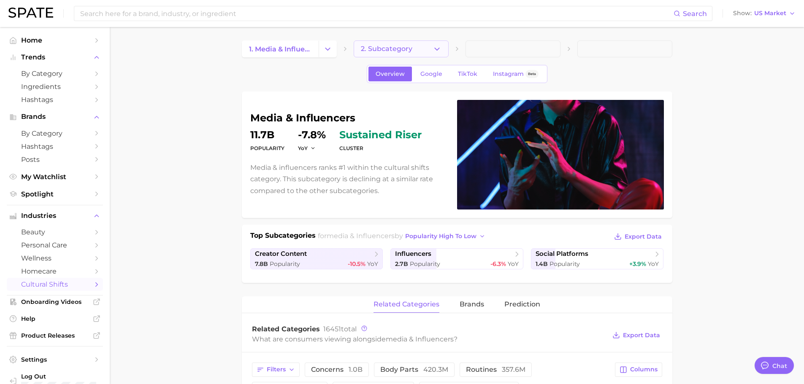
click at [412, 49] on button "2. Subcategory" at bounding box center [401, 48] width 95 height 17
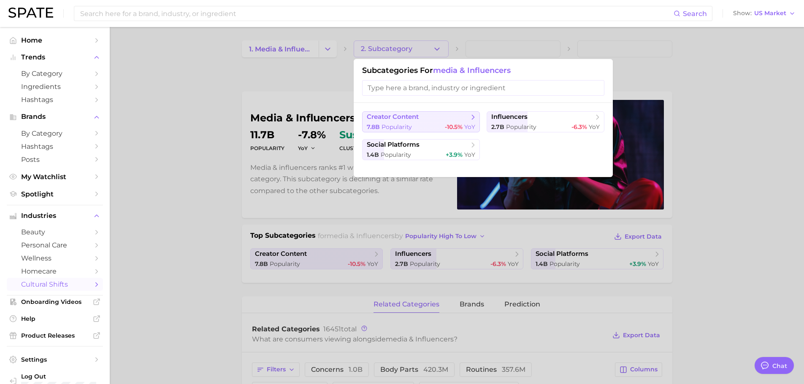
click at [441, 127] on div "7.8b Popularity -10.5% YoY" at bounding box center [421, 127] width 108 height 8
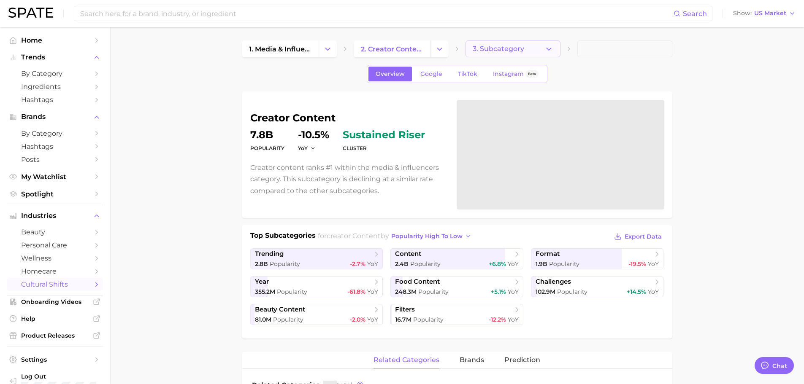
click at [537, 54] on button "3. Subcategory" at bounding box center [512, 48] width 95 height 17
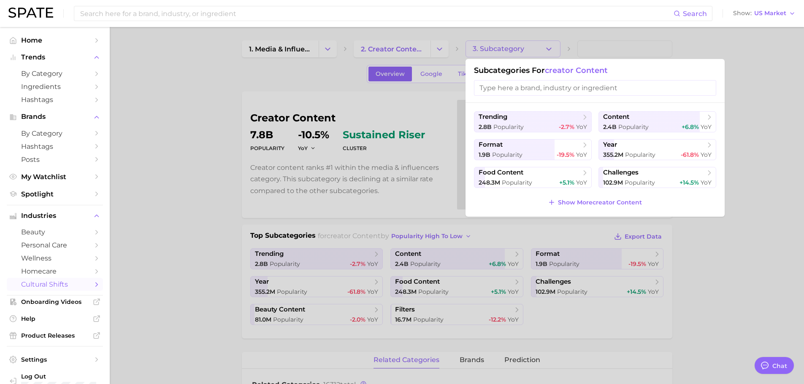
click at [506, 248] on div at bounding box center [402, 192] width 804 height 384
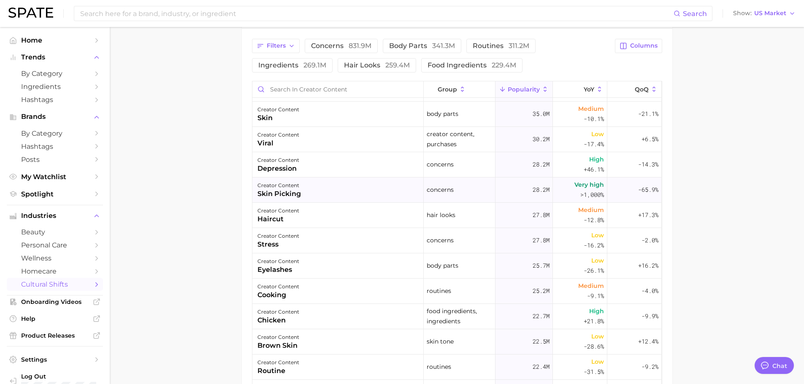
scroll to position [211, 0]
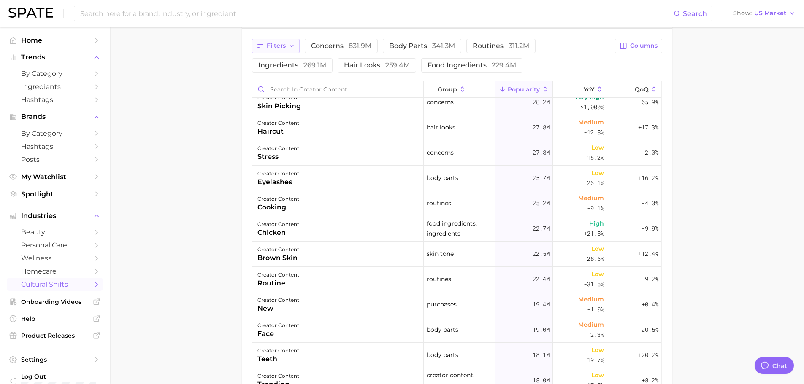
click at [275, 41] on button "Filters" at bounding box center [276, 46] width 48 height 14
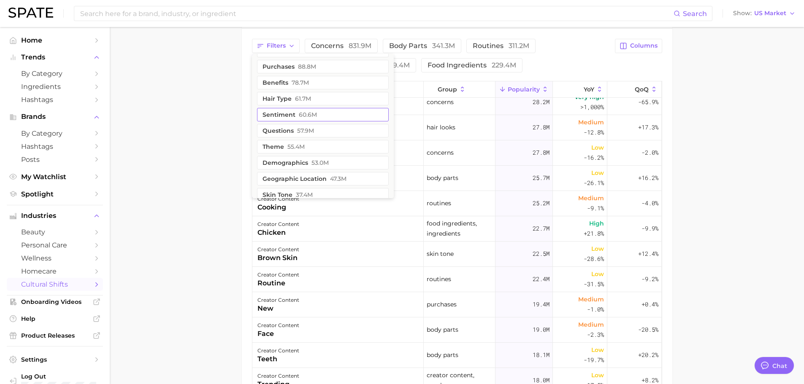
scroll to position [127, 0]
click at [306, 166] on button "beauty trends 25.2m" at bounding box center [323, 163] width 132 height 13
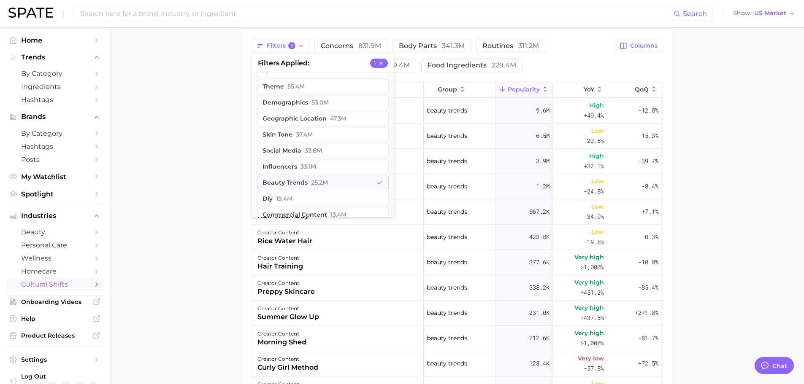
click at [739, 159] on main "1. media & influencers 2. creator content 3. Subcategory Overview Google TikTok…" at bounding box center [457, 82] width 694 height 870
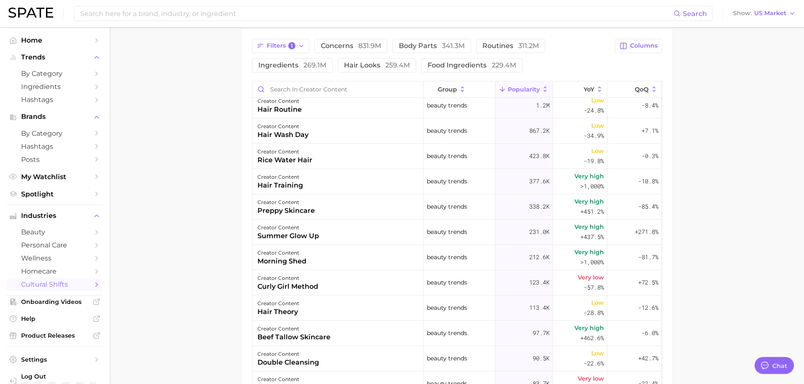
scroll to position [127, 0]
